Goal: Check status: Check status

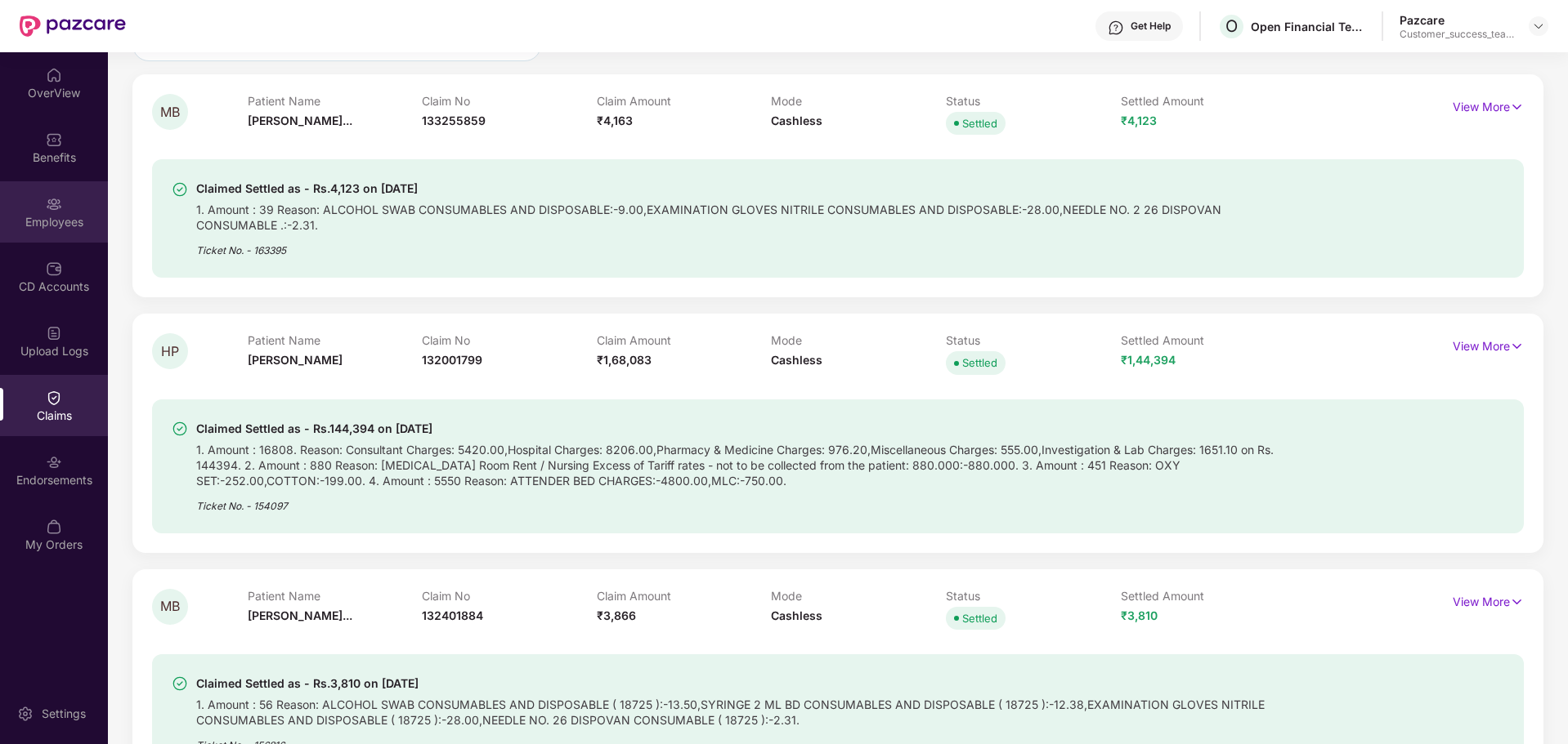
click at [56, 214] on div "Employees" at bounding box center [53, 222] width 107 height 16
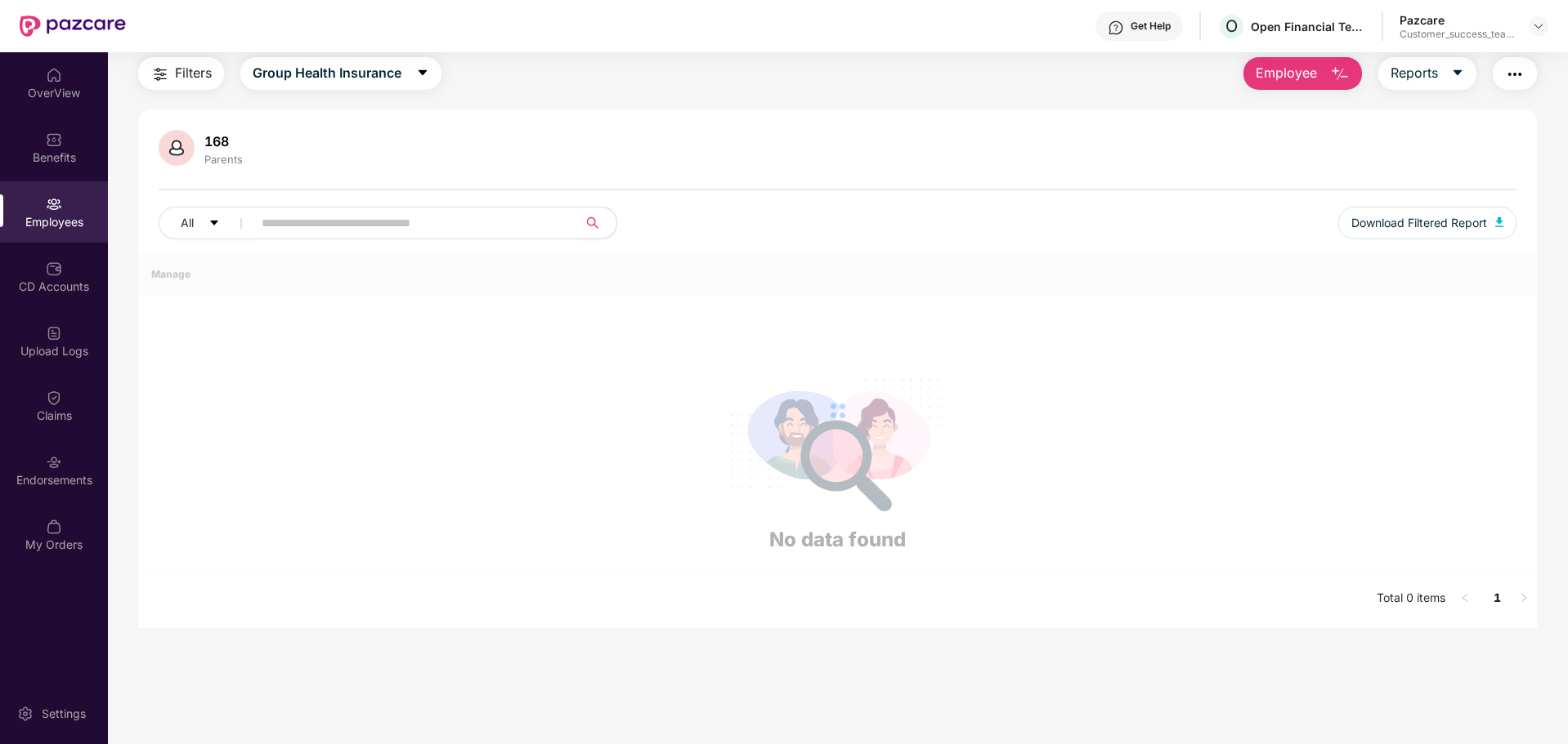
scroll to position [160, 0]
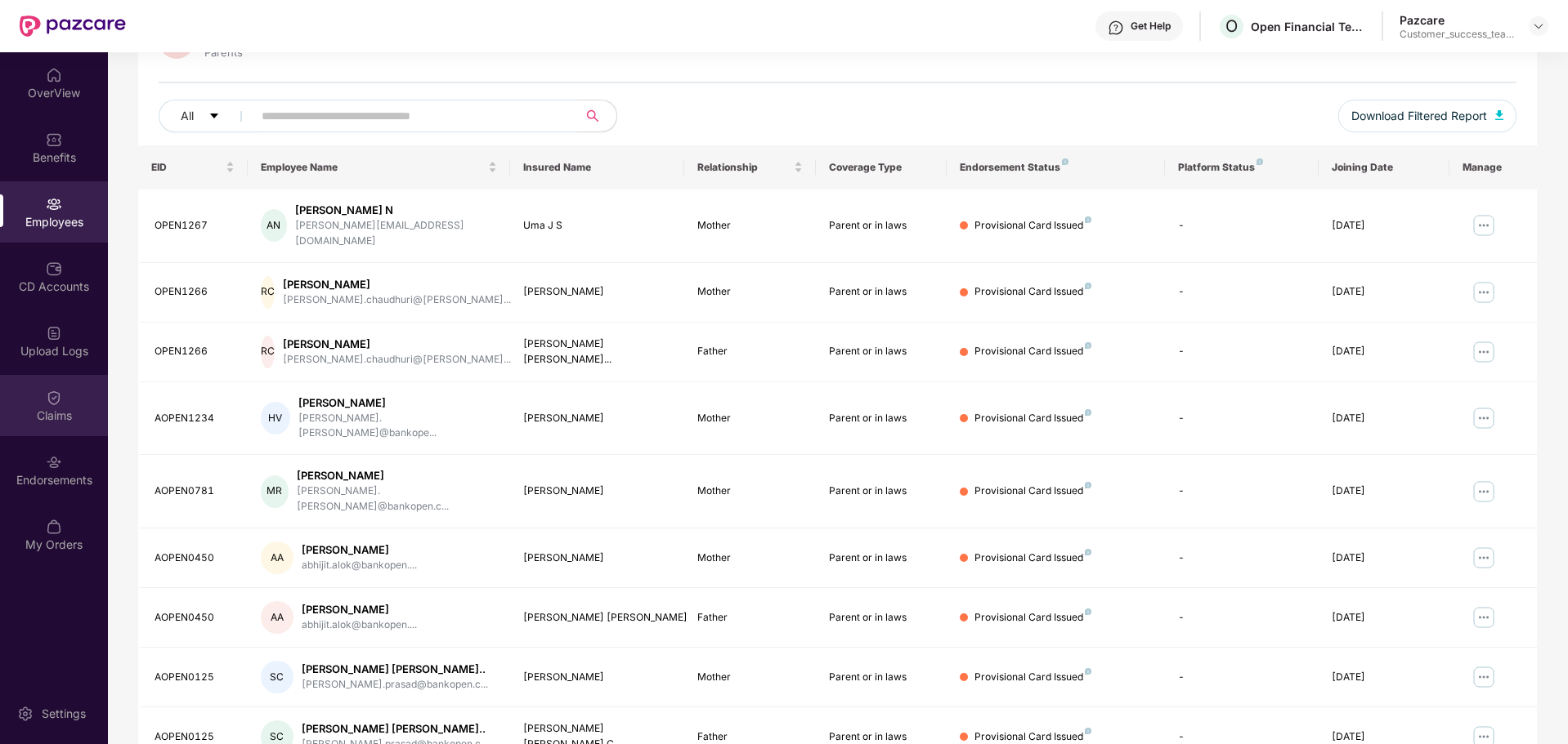
click at [58, 429] on div "Claims" at bounding box center [53, 405] width 107 height 61
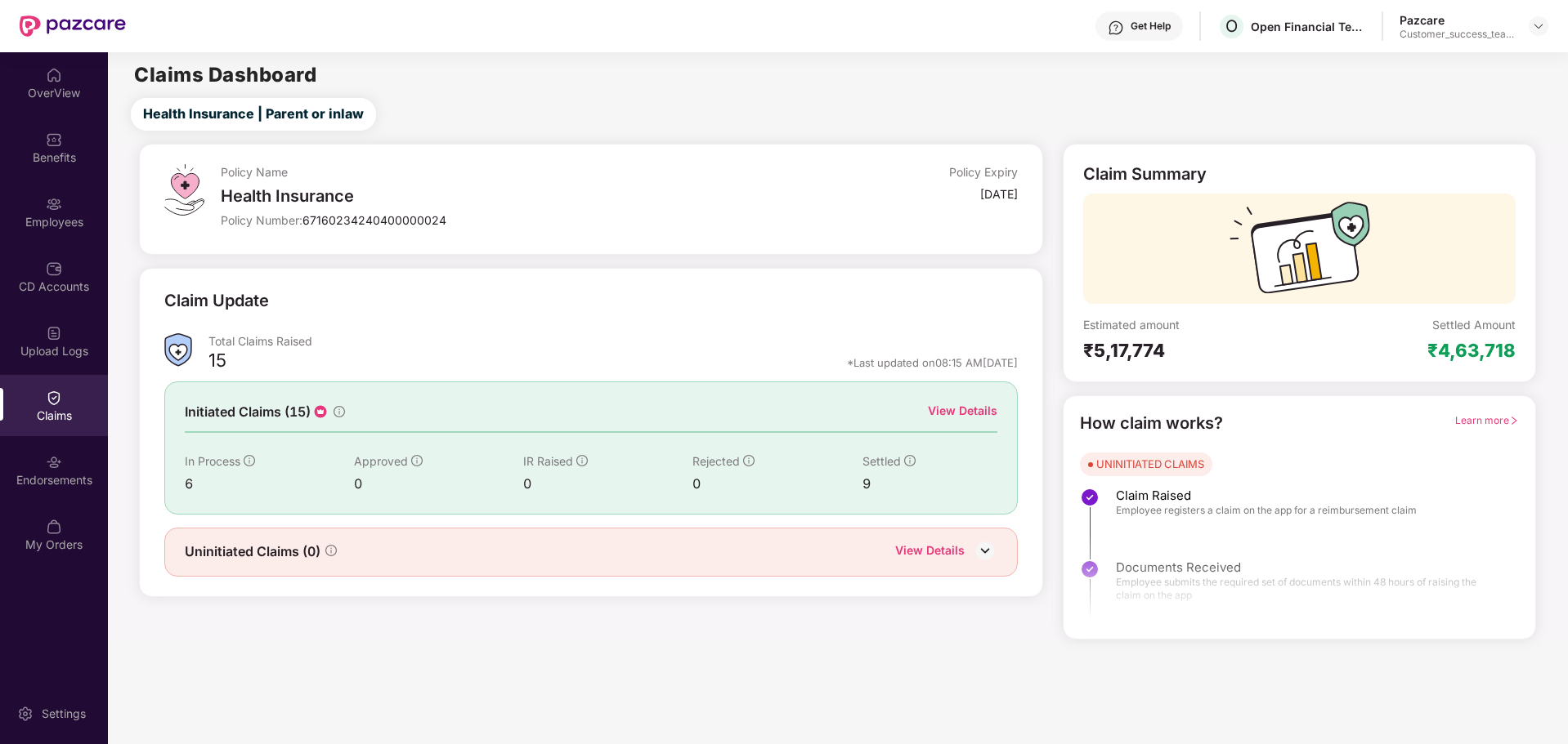
click at [465, 433] on div "Initiated Claims (15) View Details In Process 6 Approved 0 IR Raised 0 Rejected…" at bounding box center [591, 447] width 854 height 133
click at [964, 408] on div "View Details" at bounding box center [962, 410] width 70 height 18
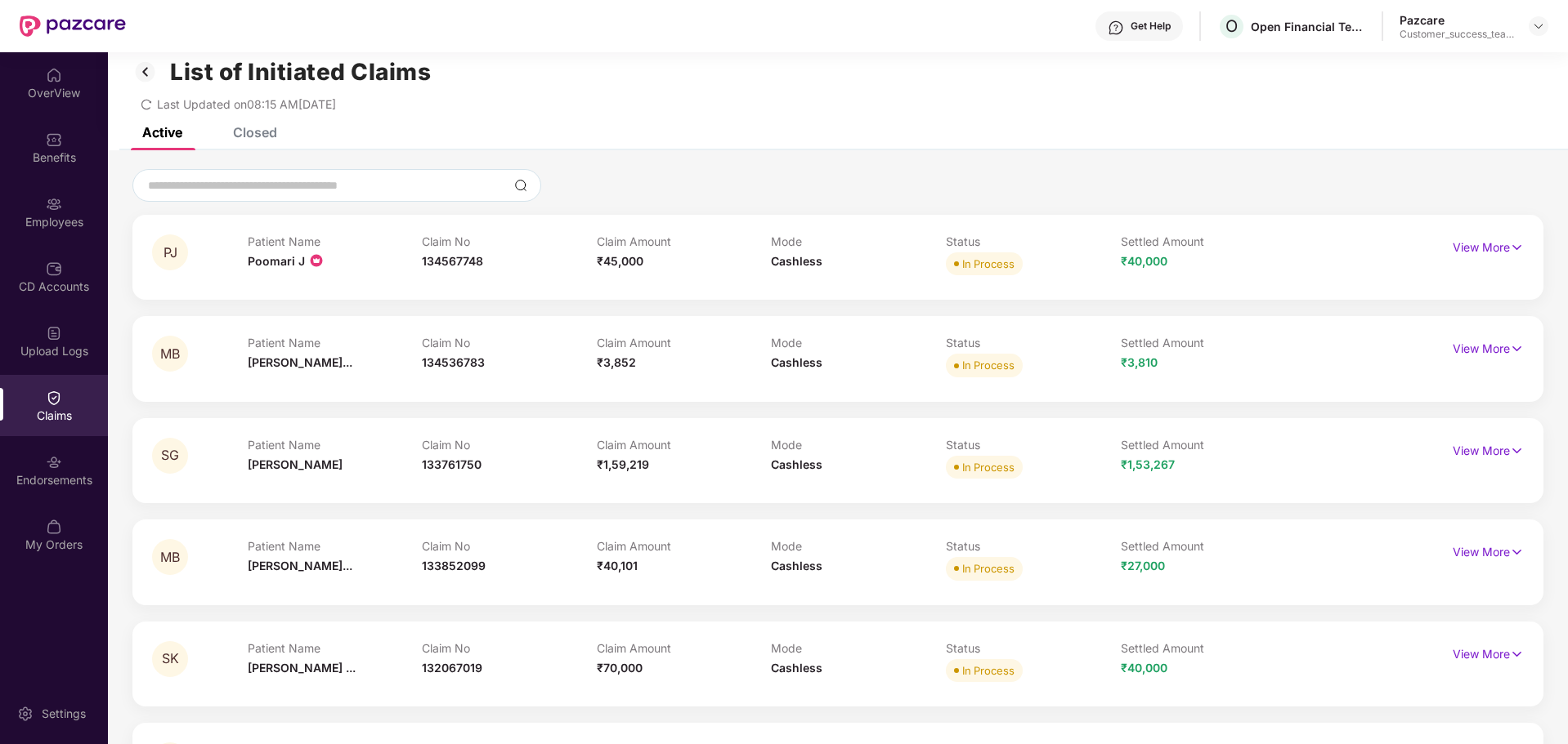
scroll to position [100, 0]
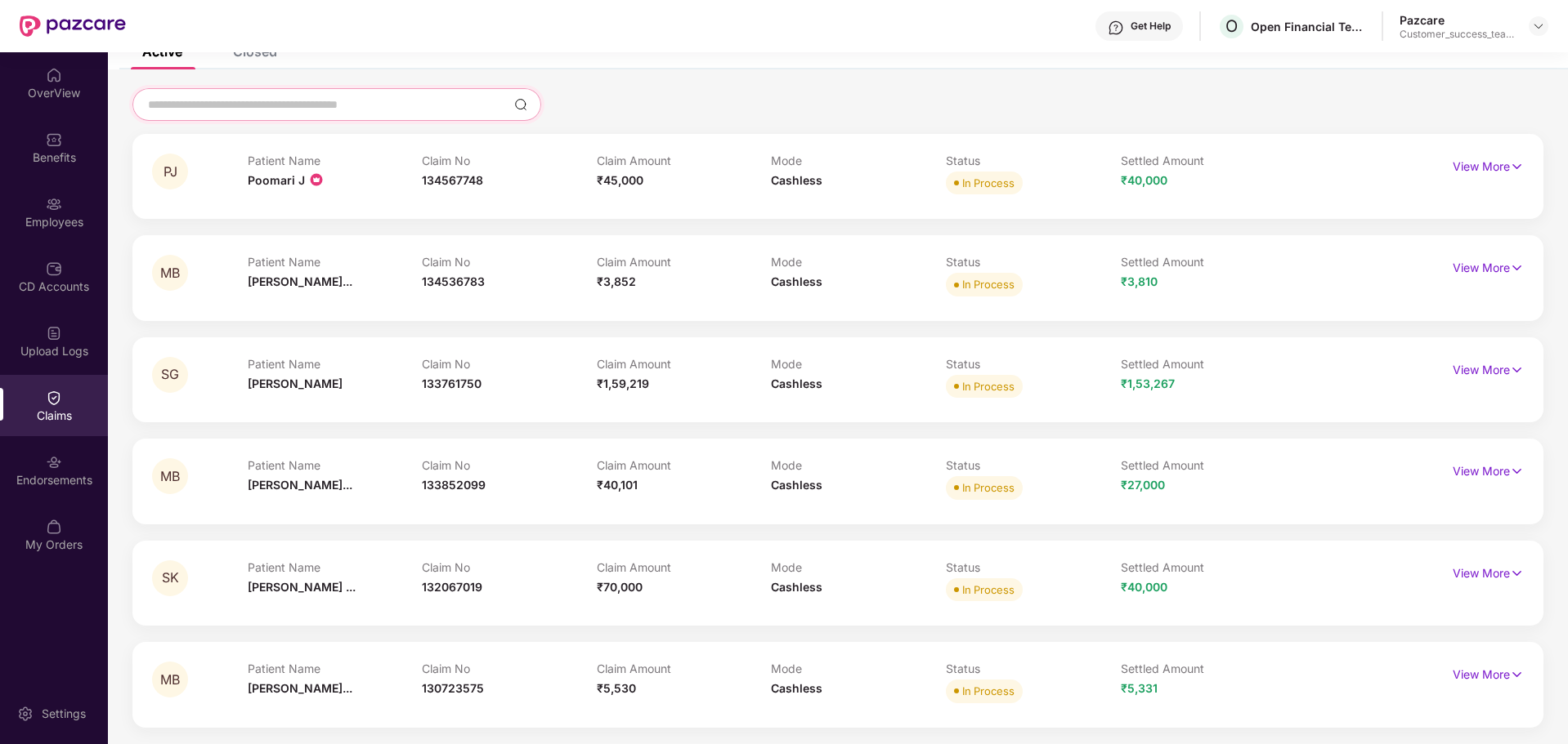
click at [312, 105] on input at bounding box center [326, 105] width 361 height 17
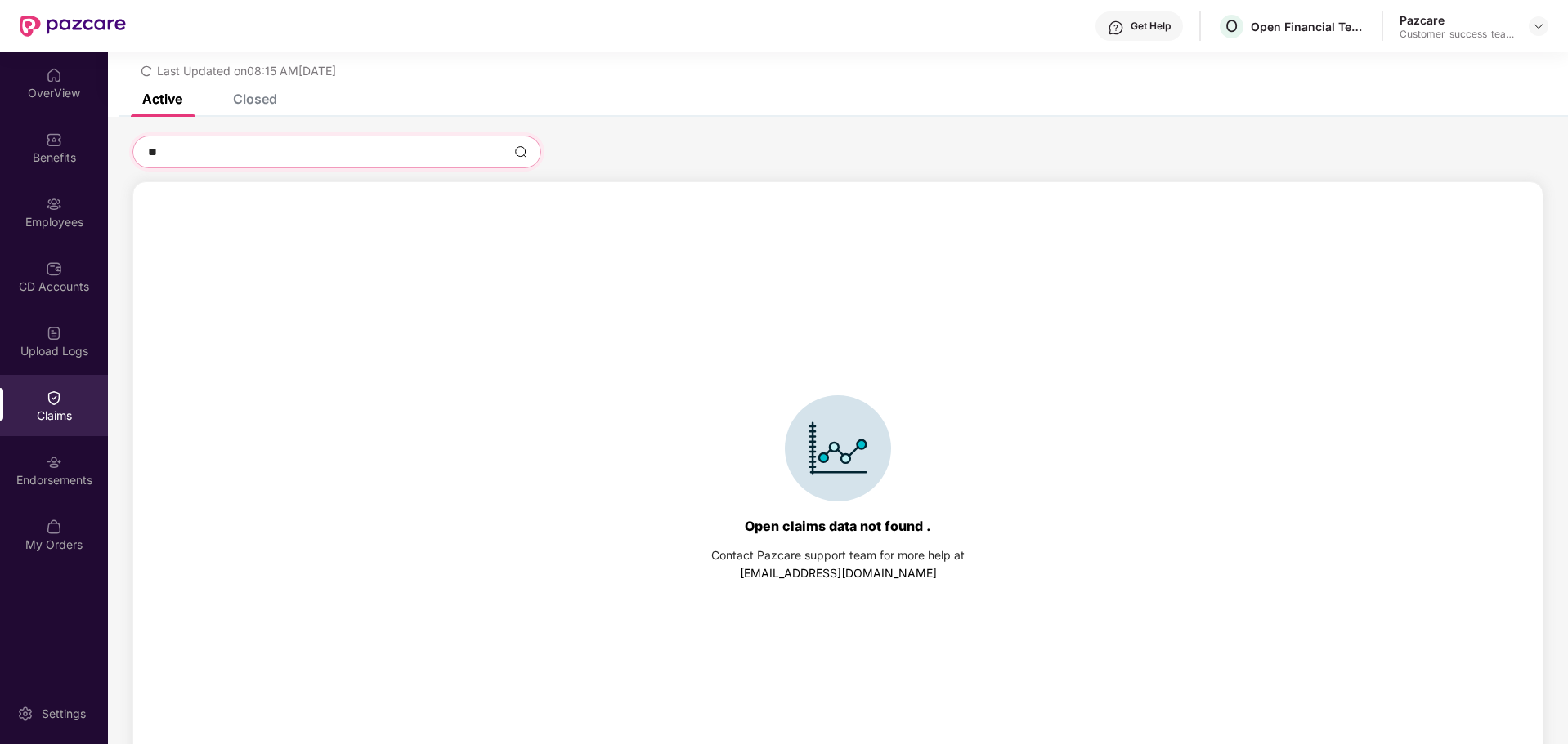
scroll to position [71, 0]
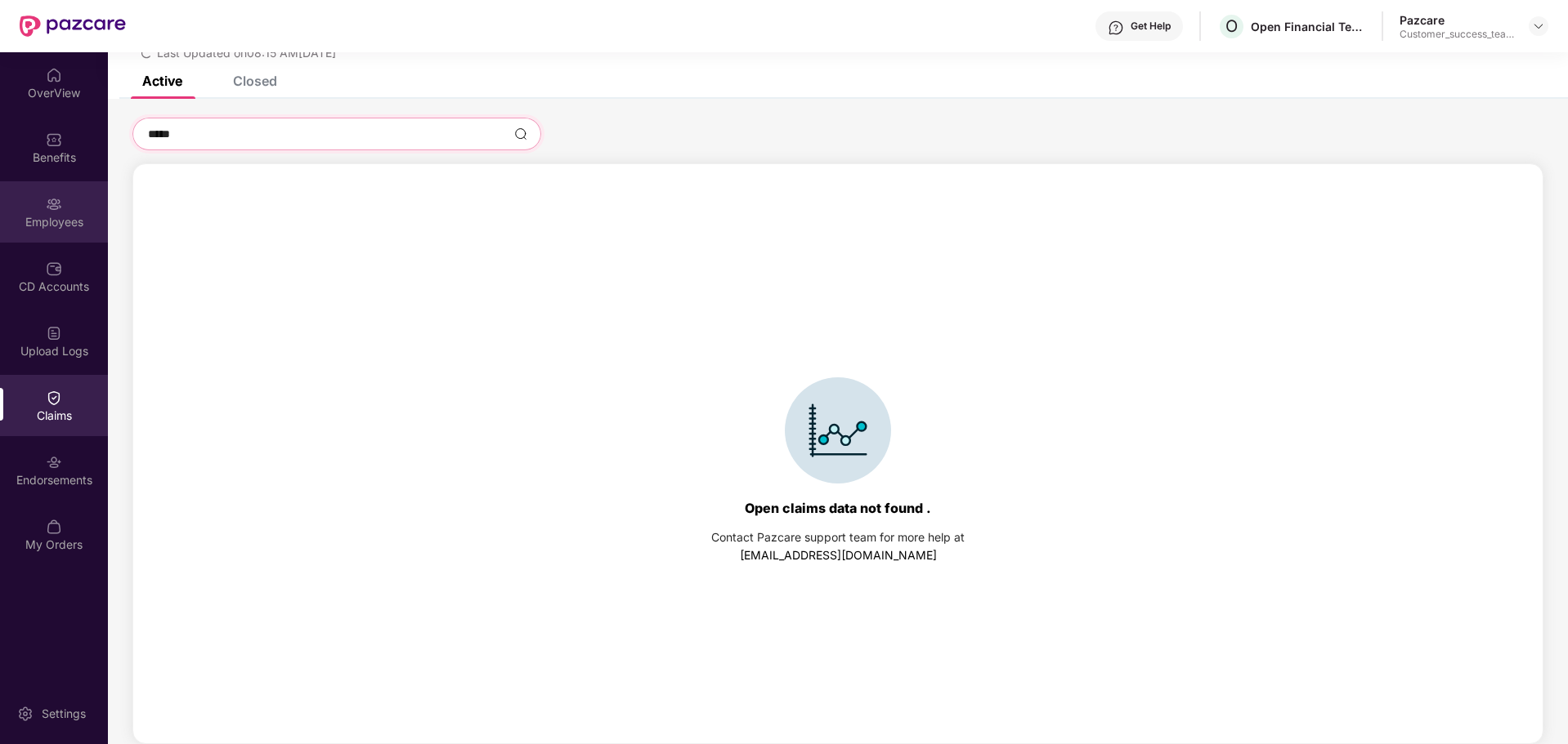
type input "*****"
click at [55, 210] on img at bounding box center [53, 204] width 16 height 16
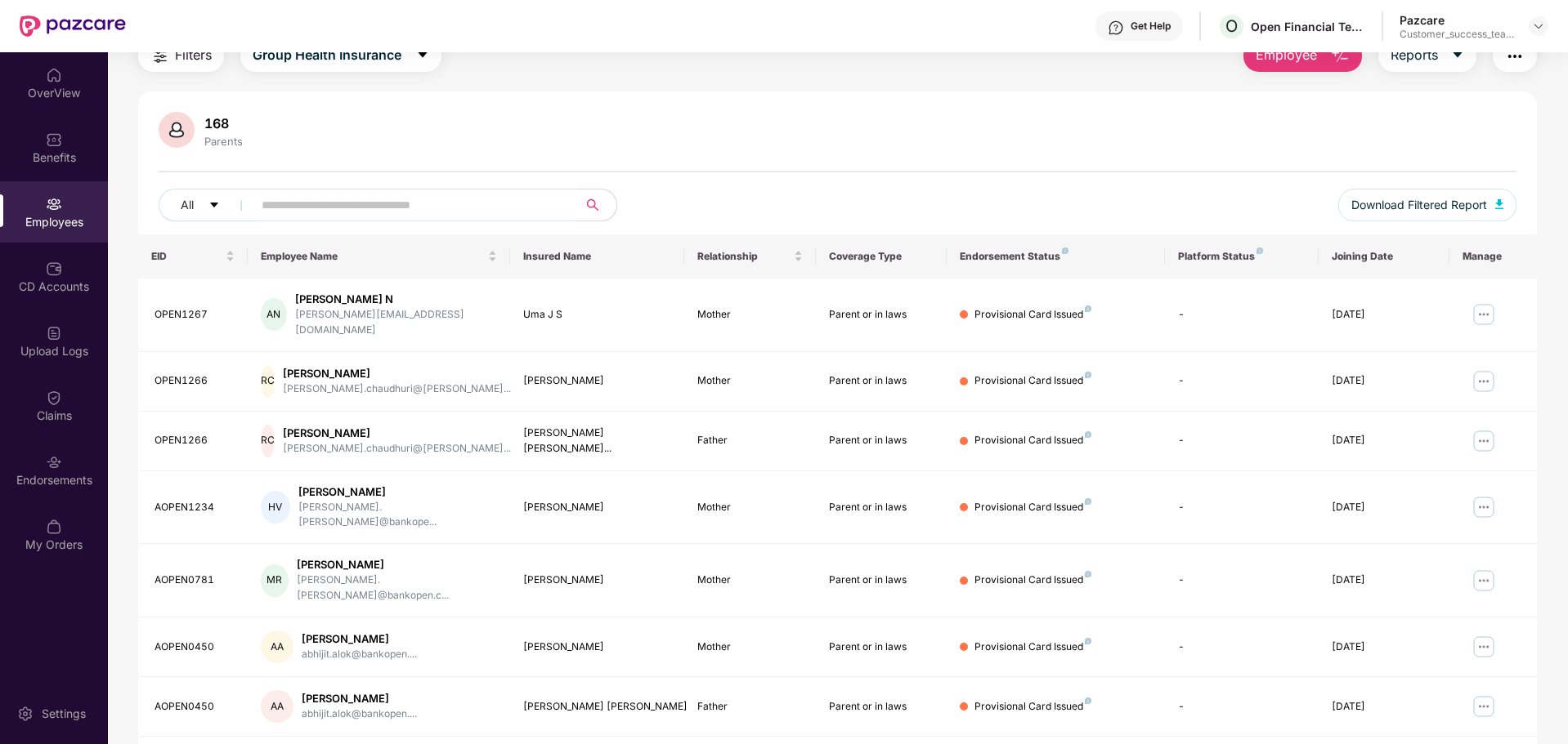
click at [333, 211] on input "text" at bounding box center [407, 204] width 293 height 24
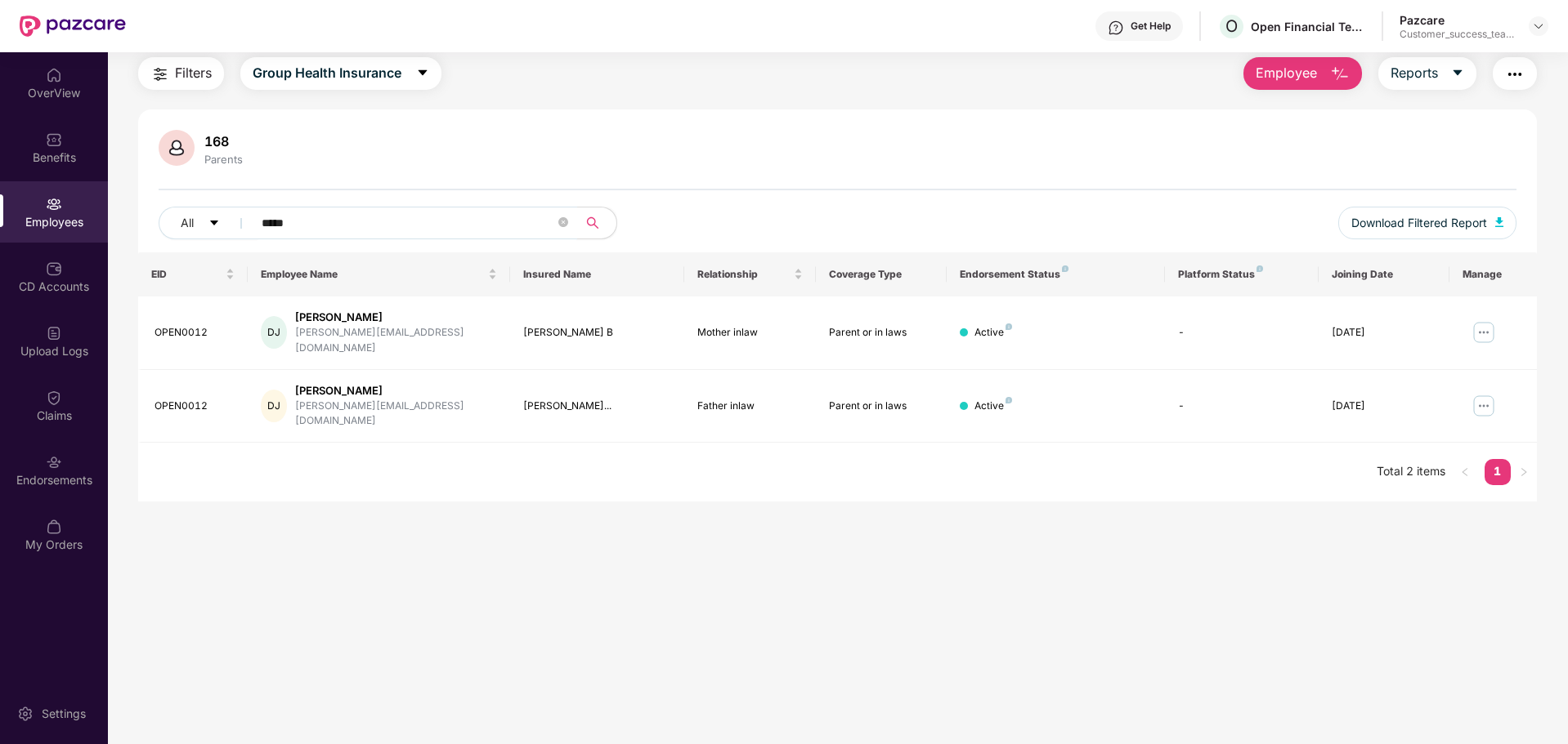
scroll to position [52, 0]
type input "*****"
click at [40, 402] on div "Claims" at bounding box center [53, 405] width 107 height 61
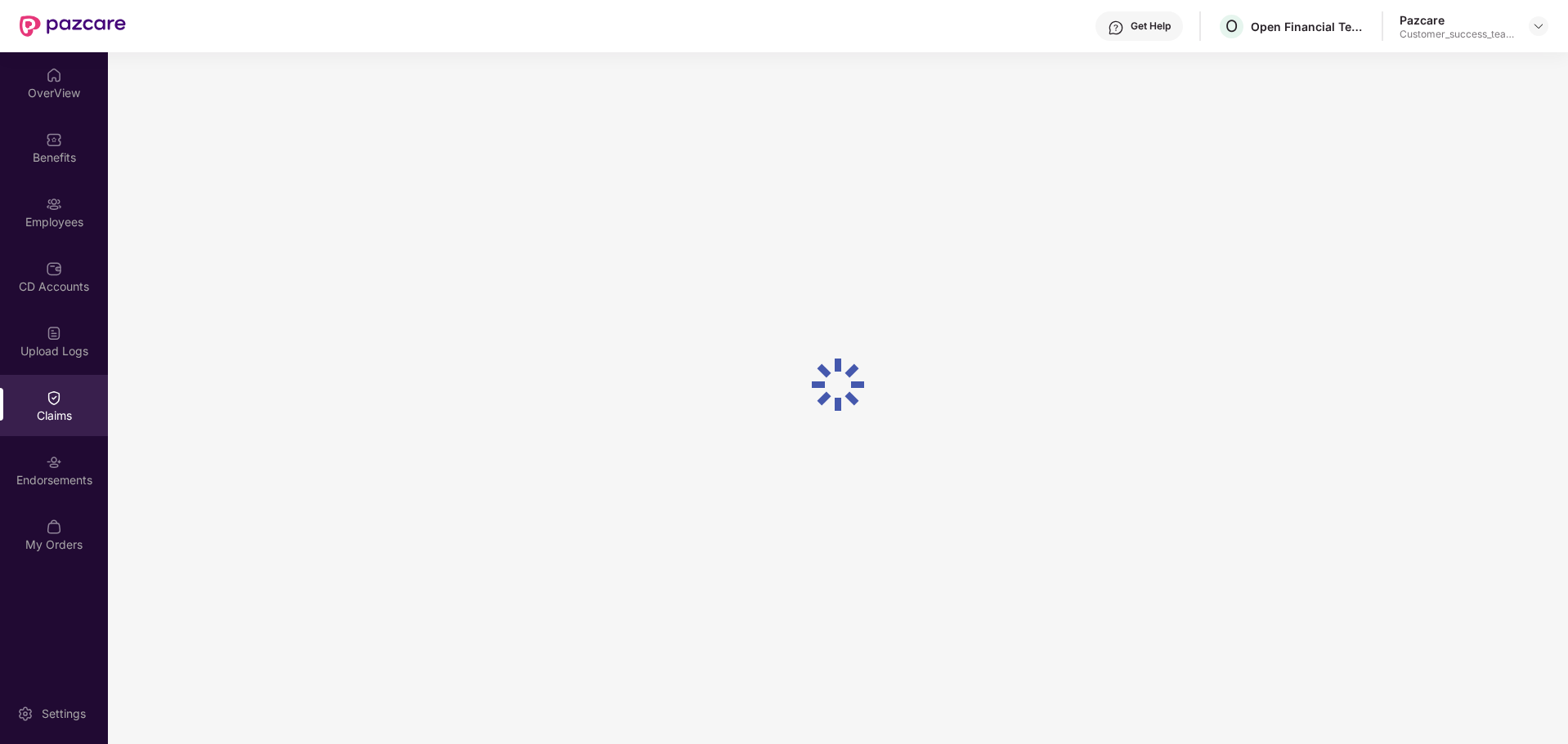
scroll to position [0, 0]
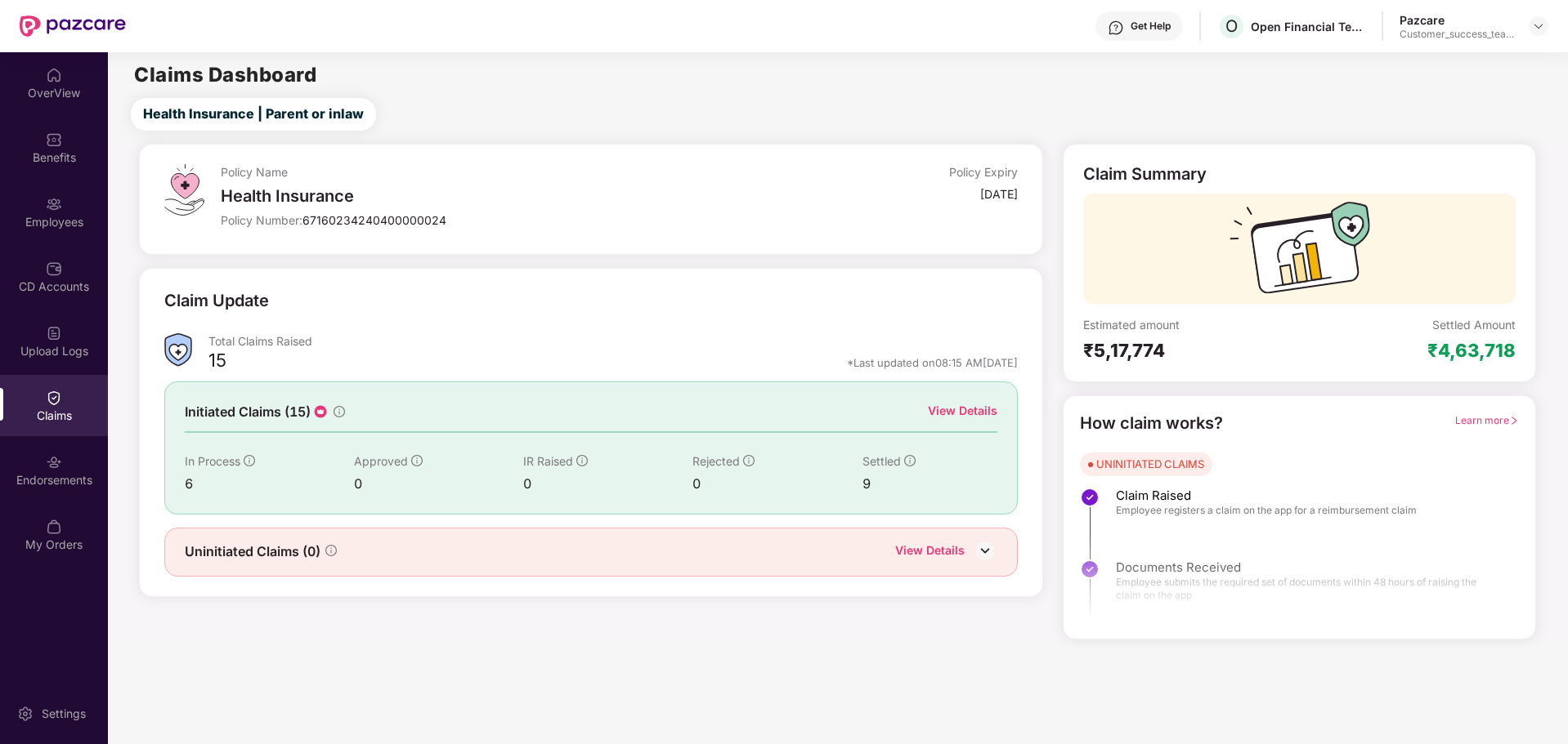
click at [370, 429] on div "Initiated Claims (15) View Details In Process 6 Approved 0 IR Raised 0 Rejected…" at bounding box center [591, 447] width 854 height 133
click at [971, 411] on div "View Details" at bounding box center [962, 410] width 70 height 18
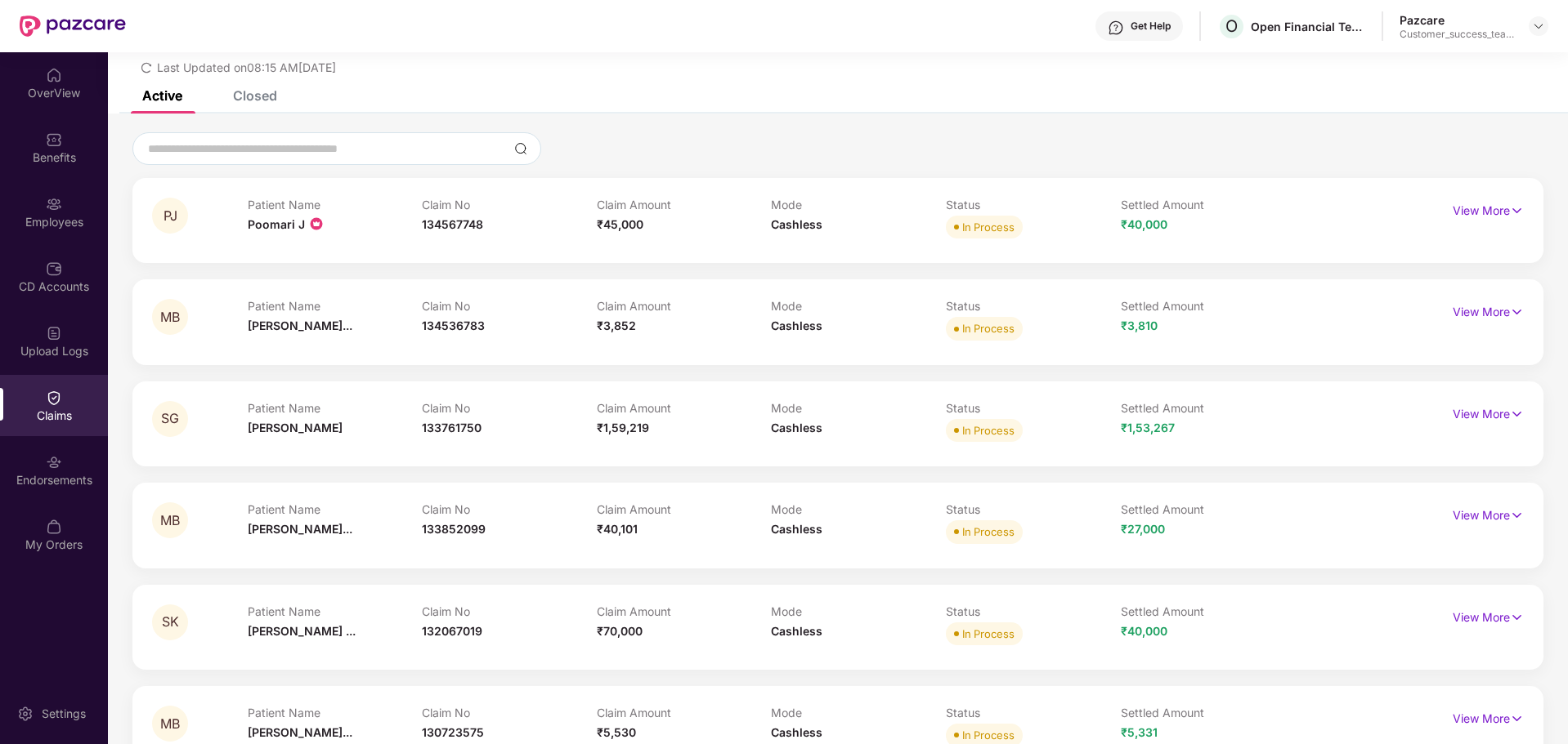
scroll to position [56, 0]
click at [1471, 515] on p "View More" at bounding box center [1488, 513] width 71 height 22
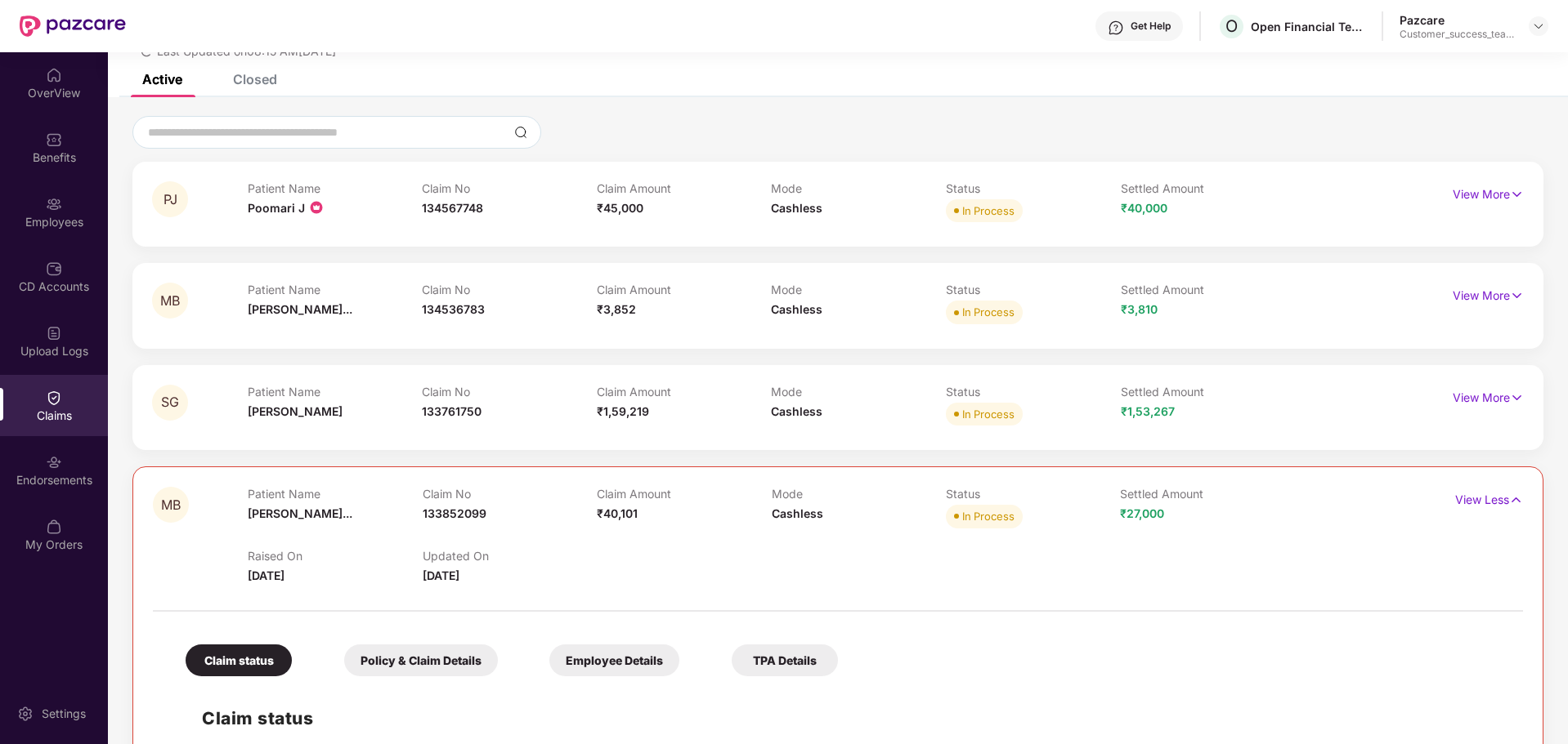
scroll to position [73, 0]
click at [1462, 402] on p "View More" at bounding box center [1488, 395] width 71 height 22
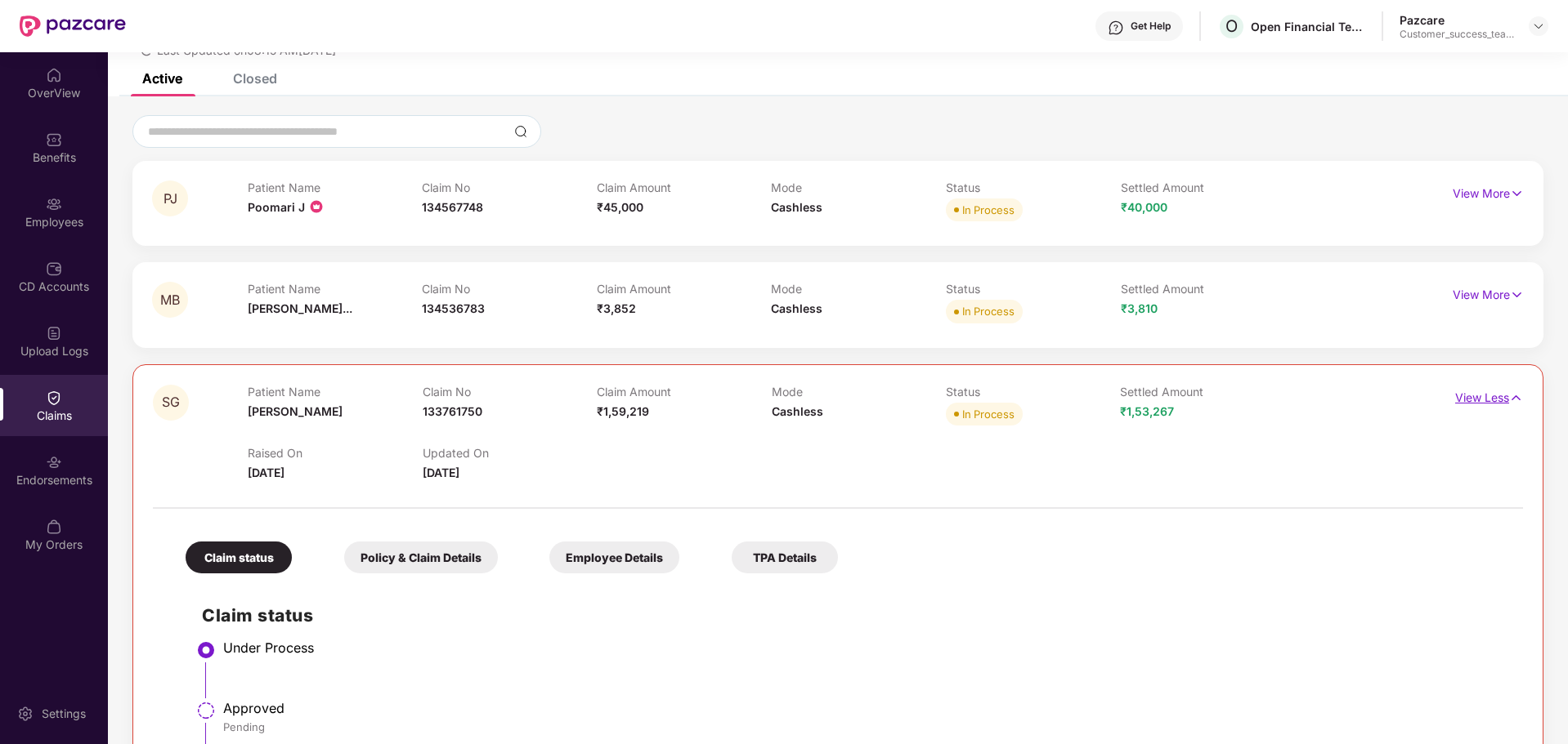
click at [1462, 402] on p "View Less" at bounding box center [1489, 396] width 68 height 22
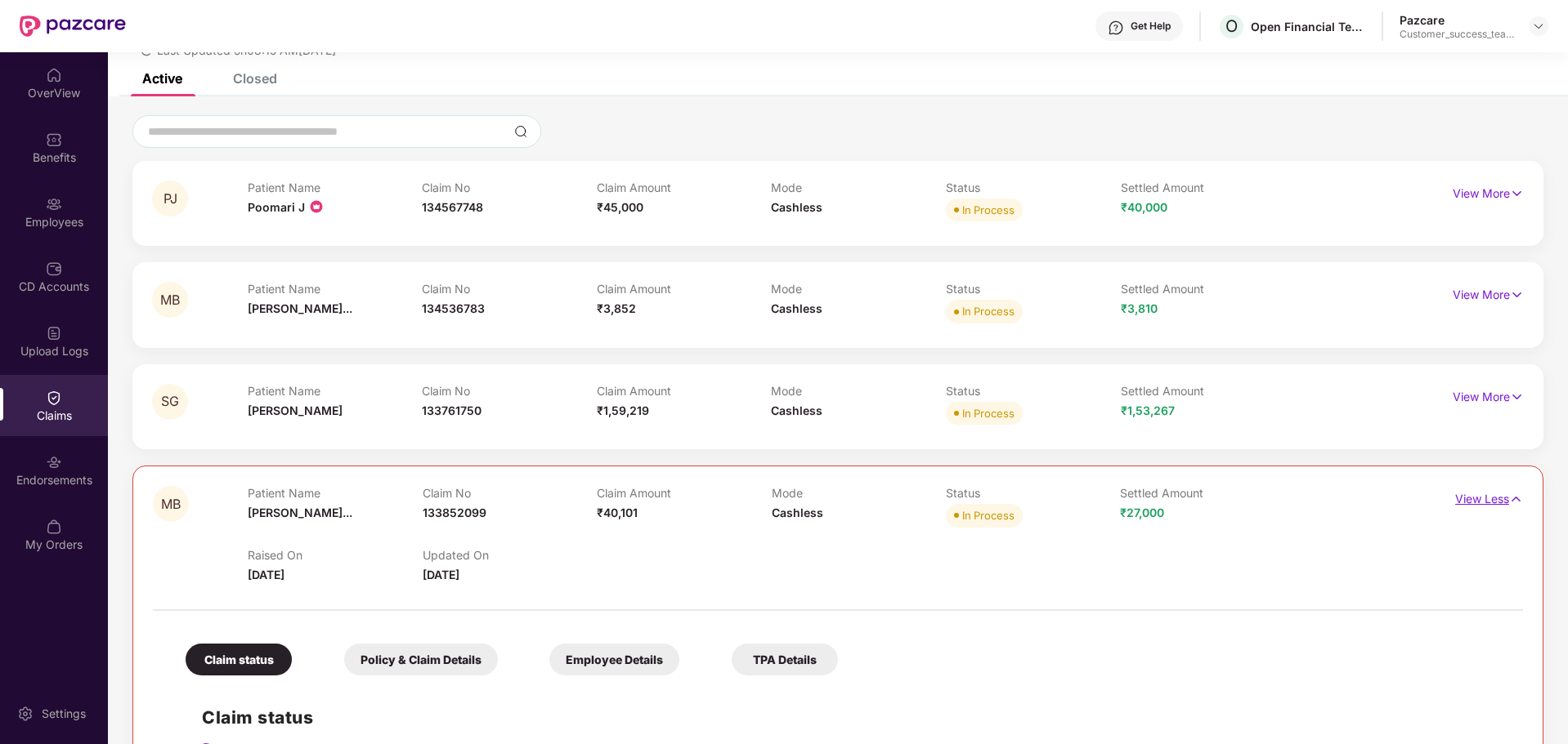
click at [1475, 496] on p "View Less" at bounding box center [1489, 496] width 68 height 22
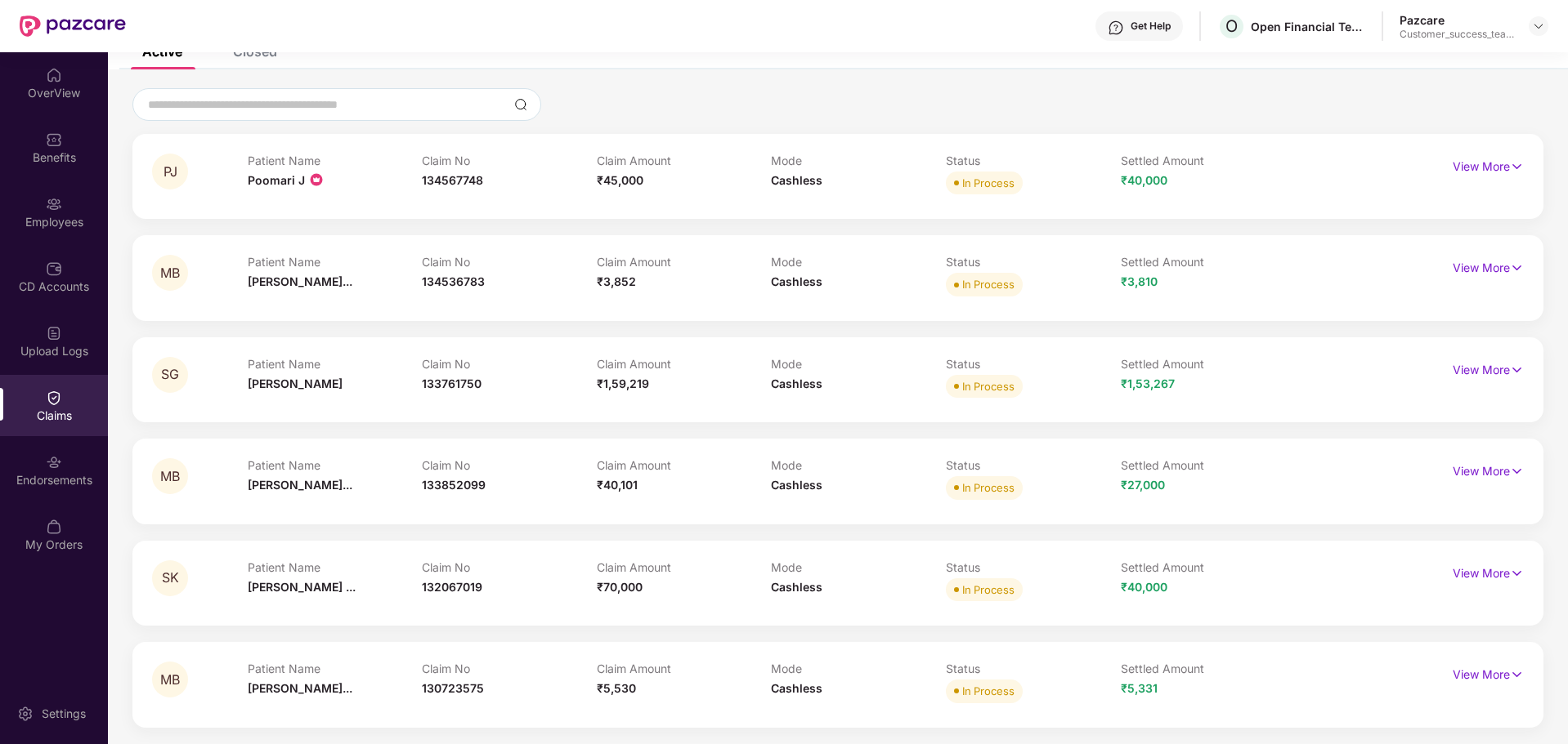
scroll to position [0, 0]
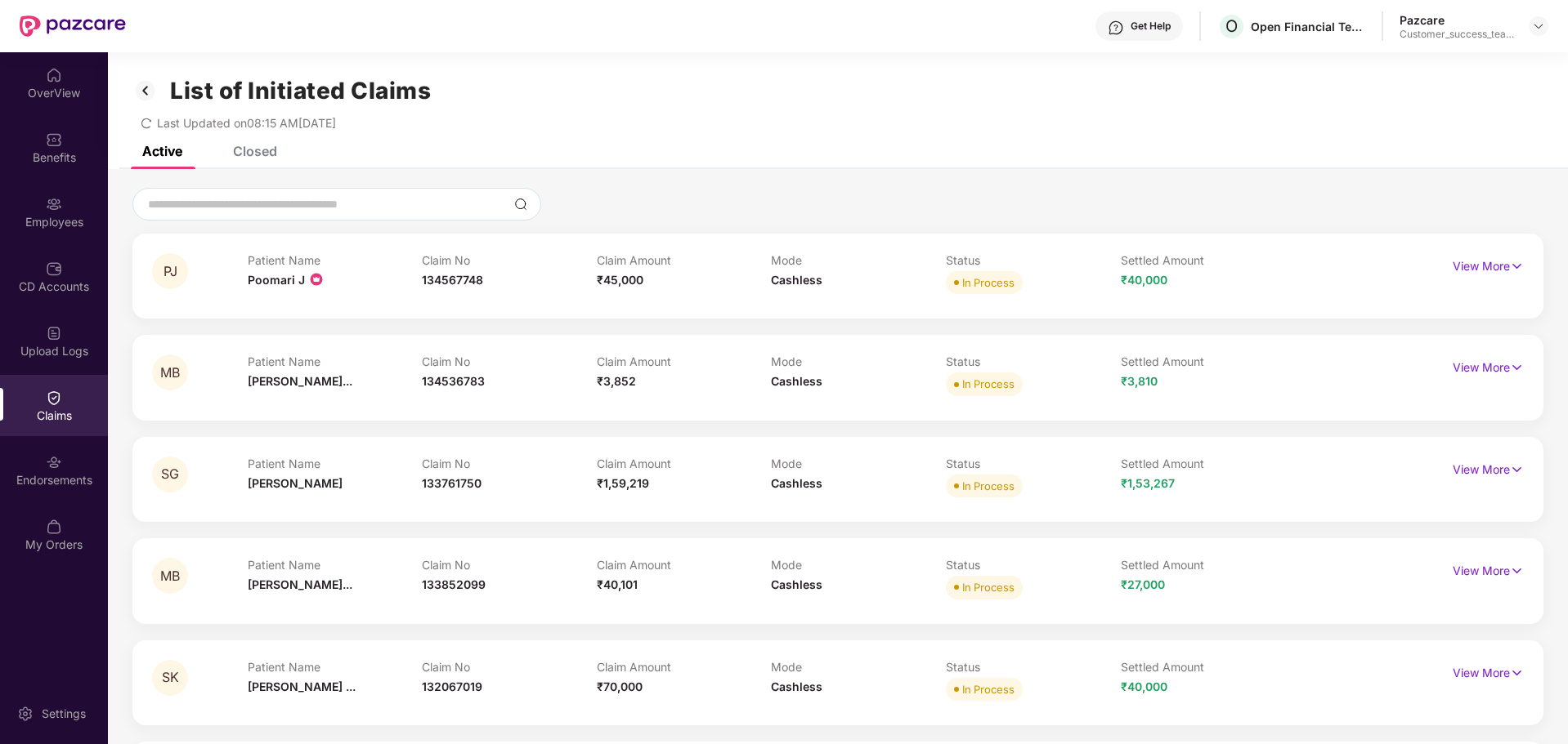
click at [213, 139] on div "List of Initiated Claims Last Updated on 08:15 AM[DATE]" at bounding box center [837, 99] width 1460 height 94
click at [244, 150] on div "Closed" at bounding box center [256, 151] width 45 height 16
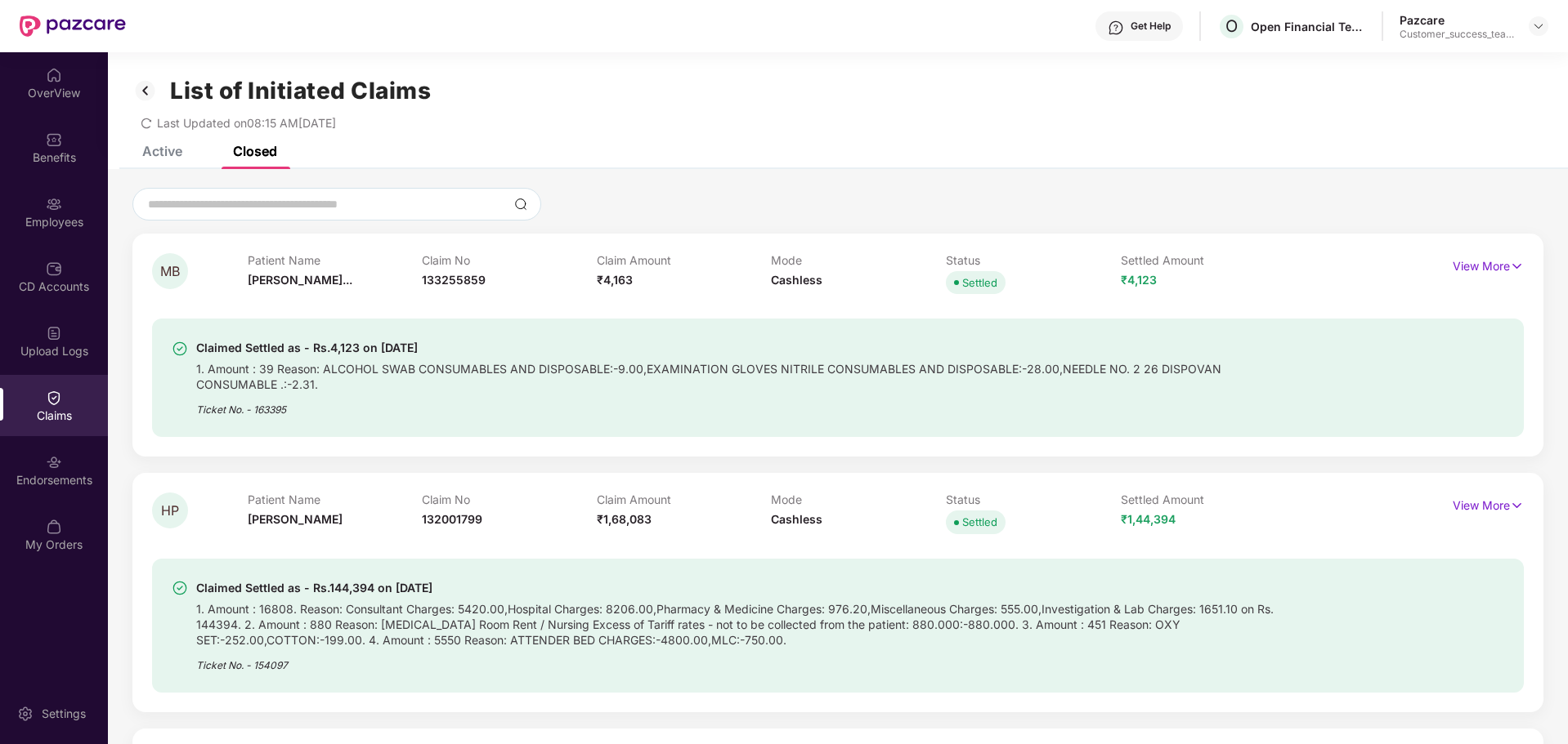
click at [178, 163] on div "Active" at bounding box center [150, 151] width 65 height 36
